Goal: Task Accomplishment & Management: Use online tool/utility

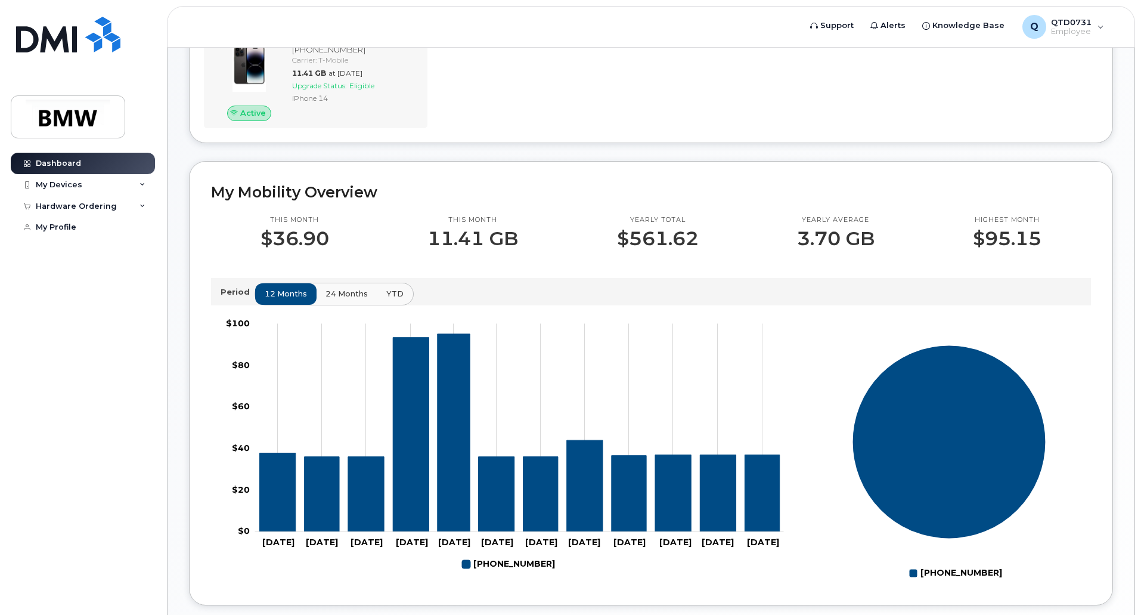
scroll to position [119, 0]
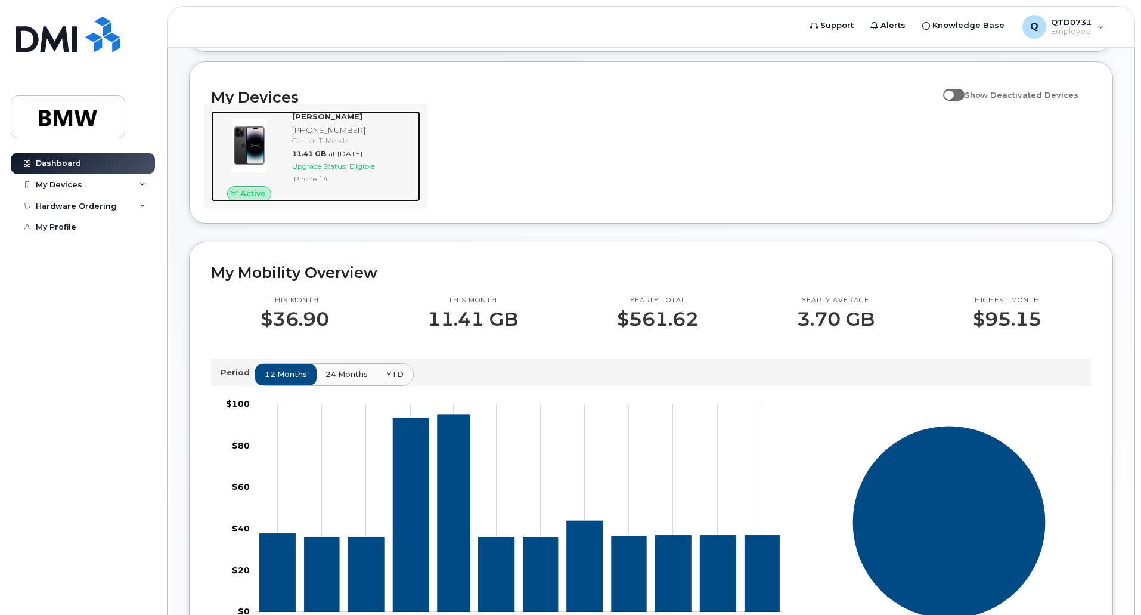
click at [363, 184] on div "Douglas Beaty JR 864-451-4444 Carrier: T-Mobile 11.41 GB at Sep 01, 2025 Upgrad…" at bounding box center [353, 156] width 133 height 91
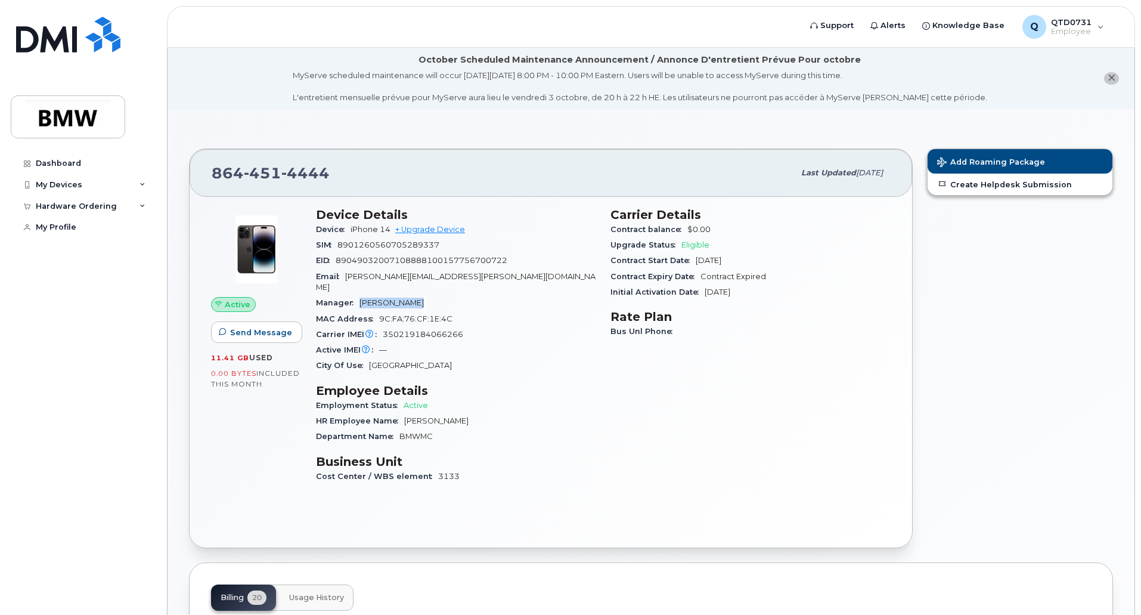
drag, startPoint x: 419, startPoint y: 290, endPoint x: 358, endPoint y: 291, distance: 60.2
click at [358, 295] on div "Manager Mike Robinson" at bounding box center [456, 303] width 280 height 16
click at [990, 340] on div "Add Roaming Package Create Helpdesk Submission" at bounding box center [1020, 348] width 200 height 414
click at [68, 160] on div "Dashboard" at bounding box center [58, 164] width 45 height 10
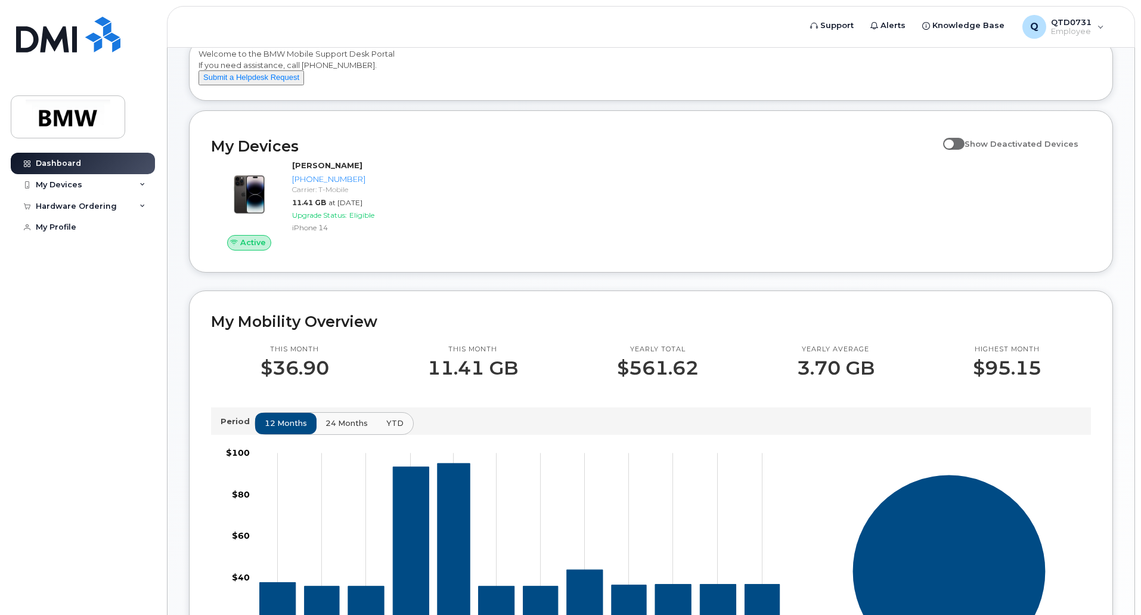
scroll to position [60, 0]
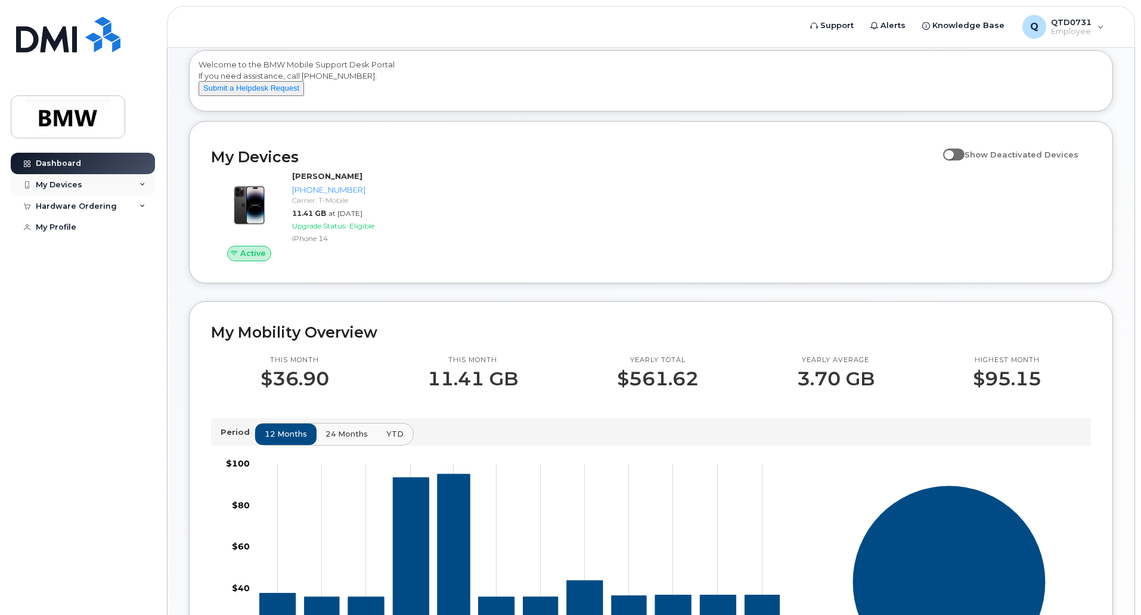
click at [141, 182] on icon at bounding box center [143, 185] width 6 height 6
click at [72, 181] on div "My Devices" at bounding box center [59, 185] width 47 height 10
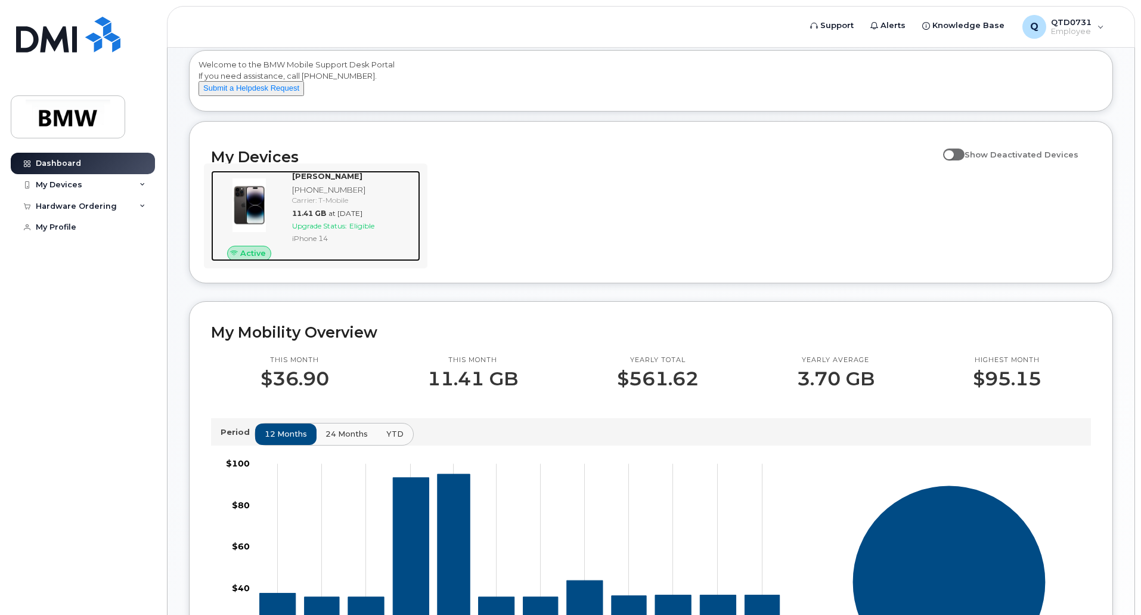
click at [347, 230] on span "Upgrade Status:" at bounding box center [319, 225] width 55 height 9
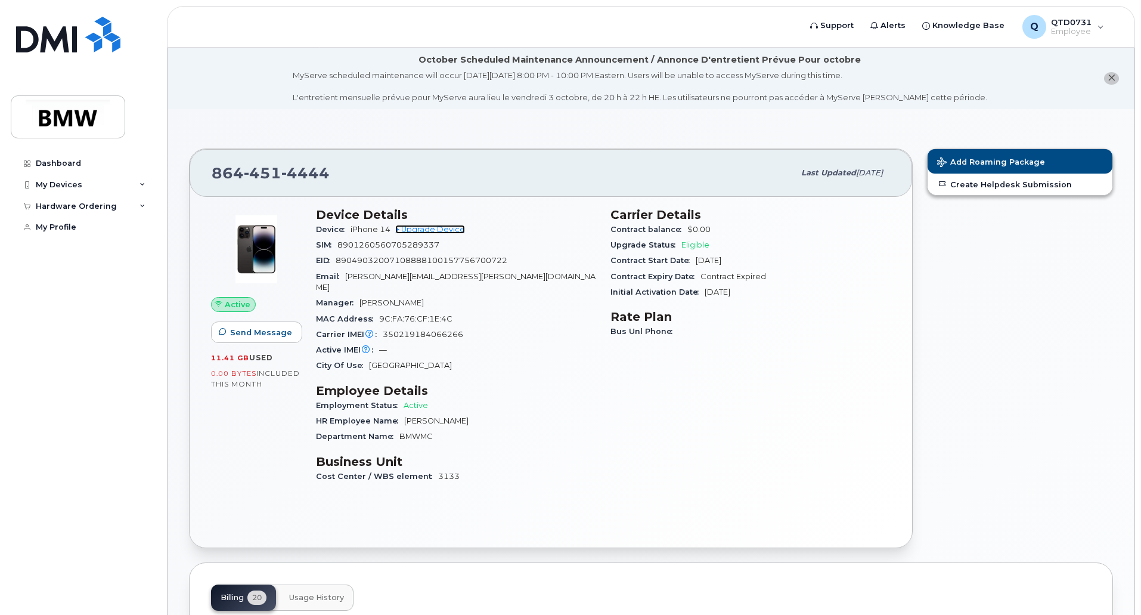
click at [444, 230] on link "+ Upgrade Device" at bounding box center [430, 229] width 70 height 9
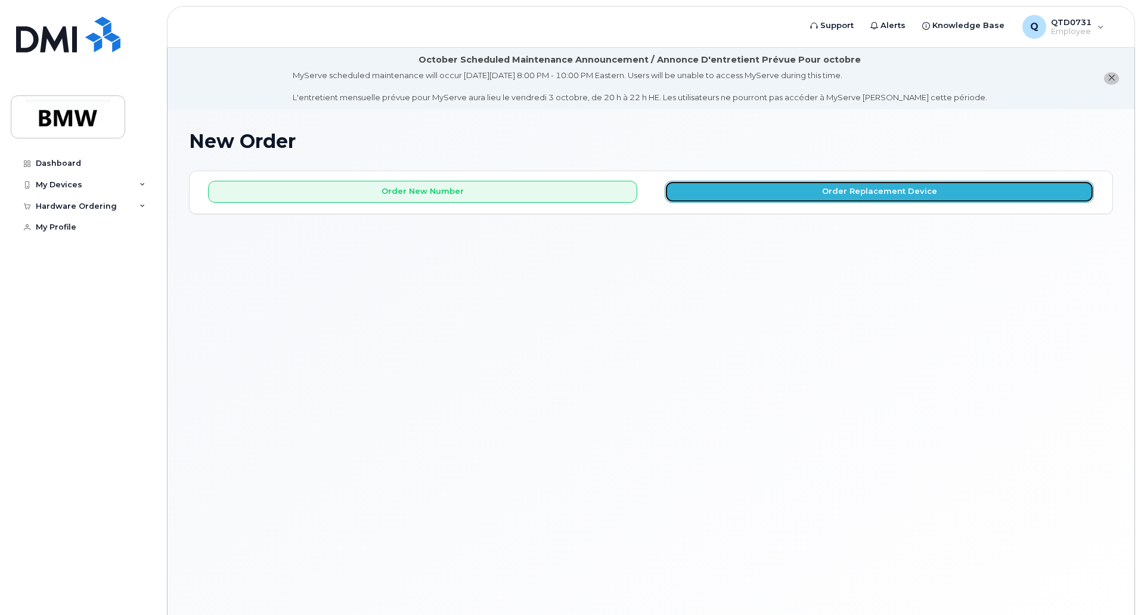
click at [910, 195] on button "Order Replacement Device" at bounding box center [879, 192] width 429 height 22
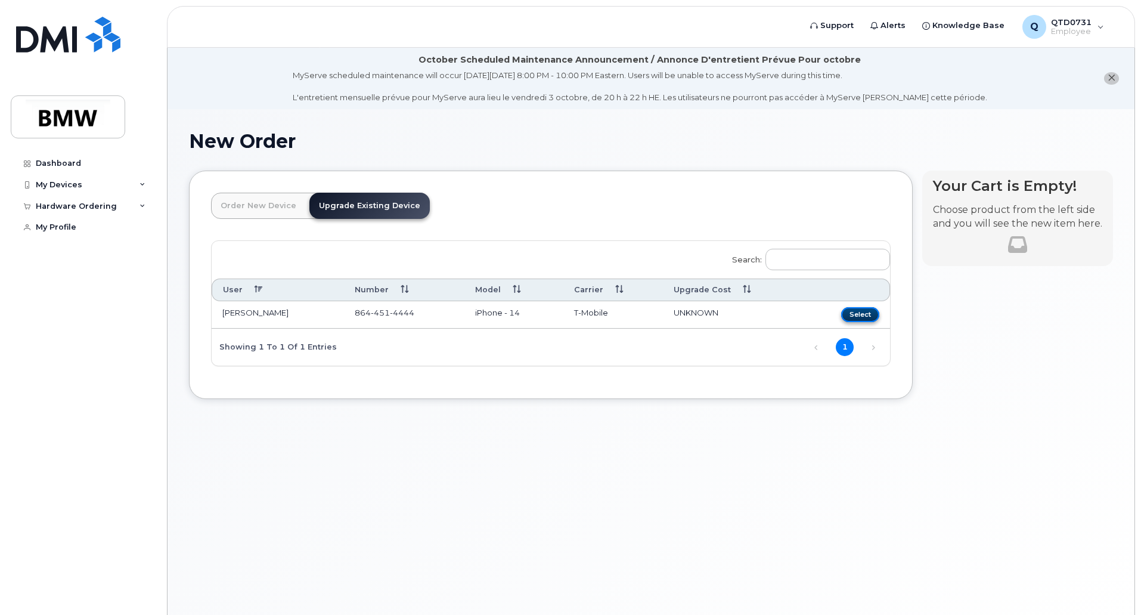
click at [858, 312] on button "Select" at bounding box center [860, 314] width 38 height 15
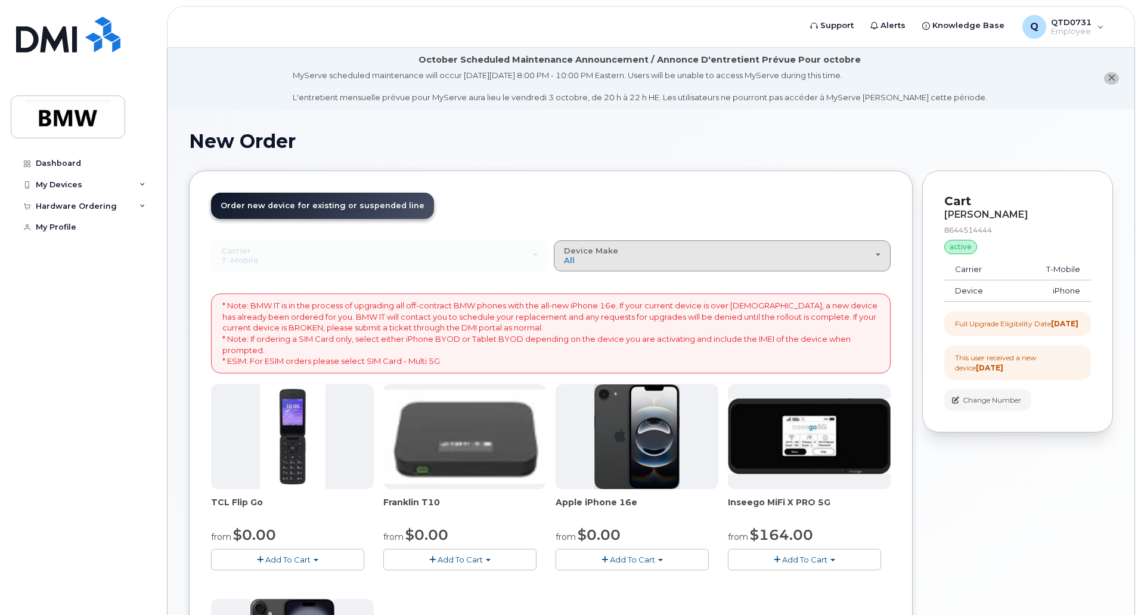
click at [866, 258] on div "Device Make All Cell Phone iPhone Modem" at bounding box center [722, 255] width 317 height 18
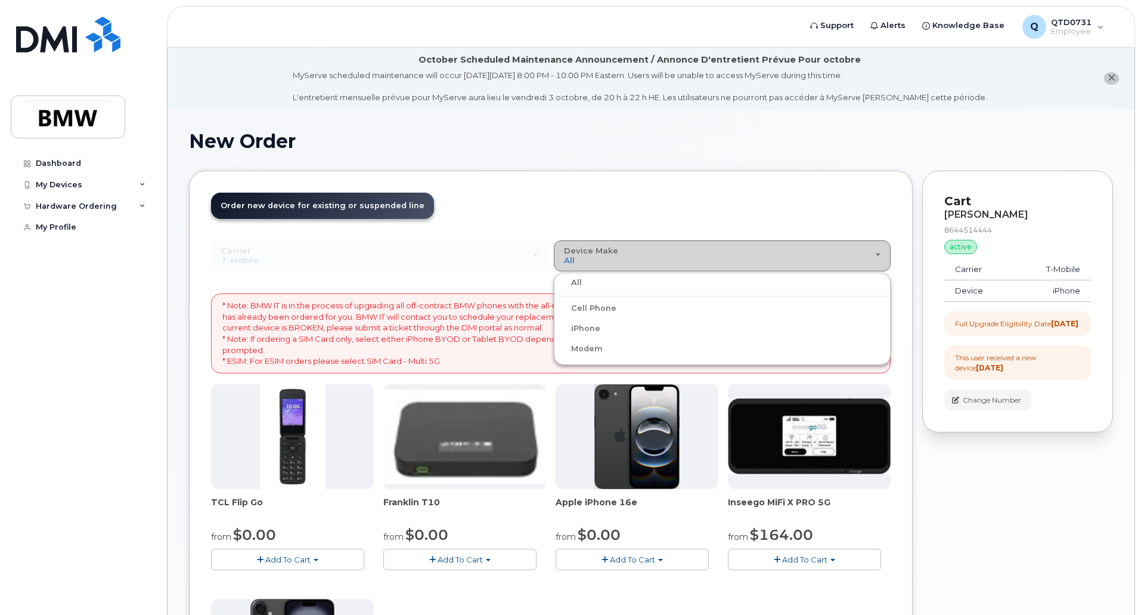
click at [866, 258] on div "Device Make All Cell Phone iPhone Modem" at bounding box center [722, 255] width 317 height 18
